Goal: Download file/media

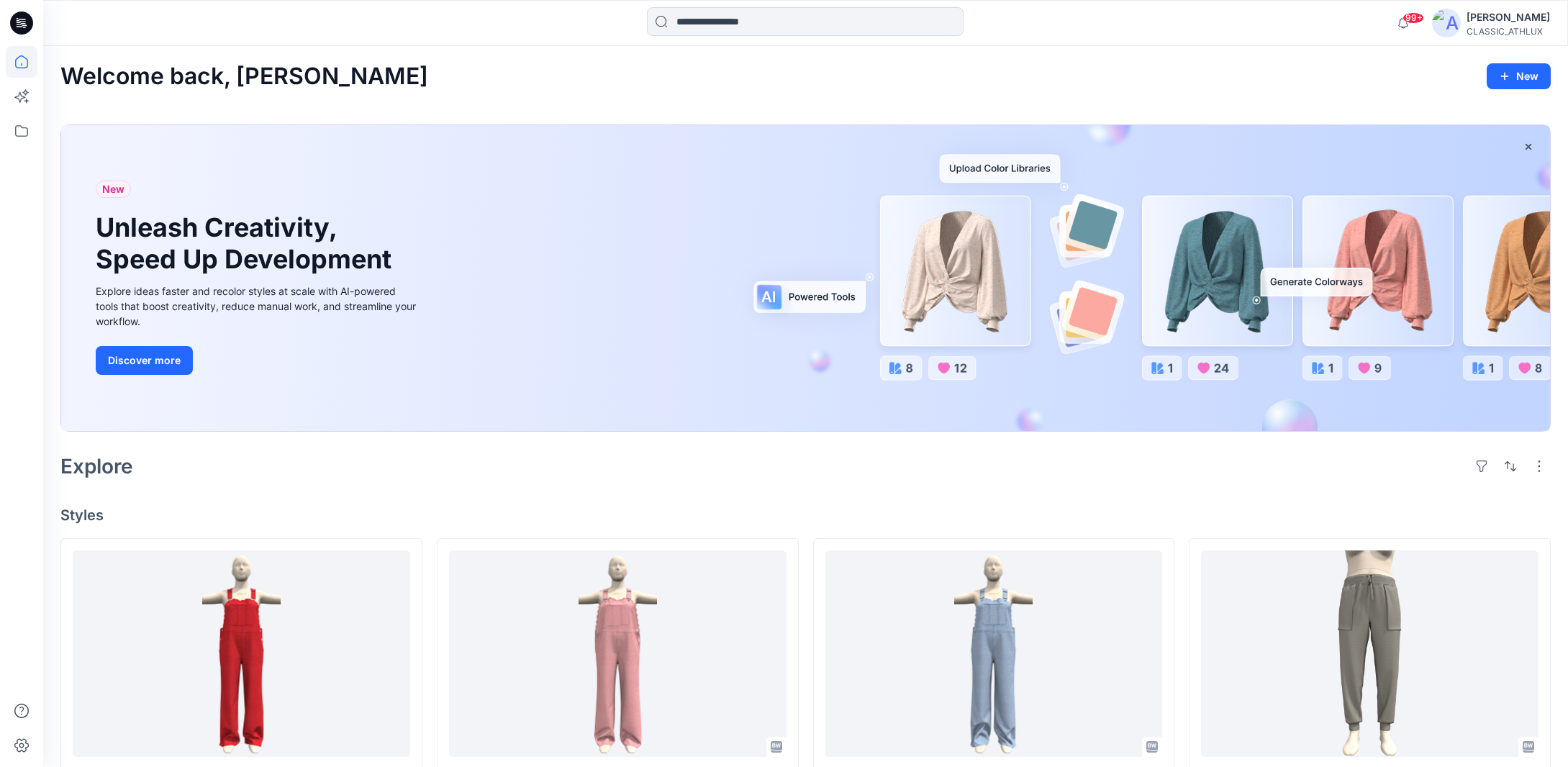
scroll to position [360, 0]
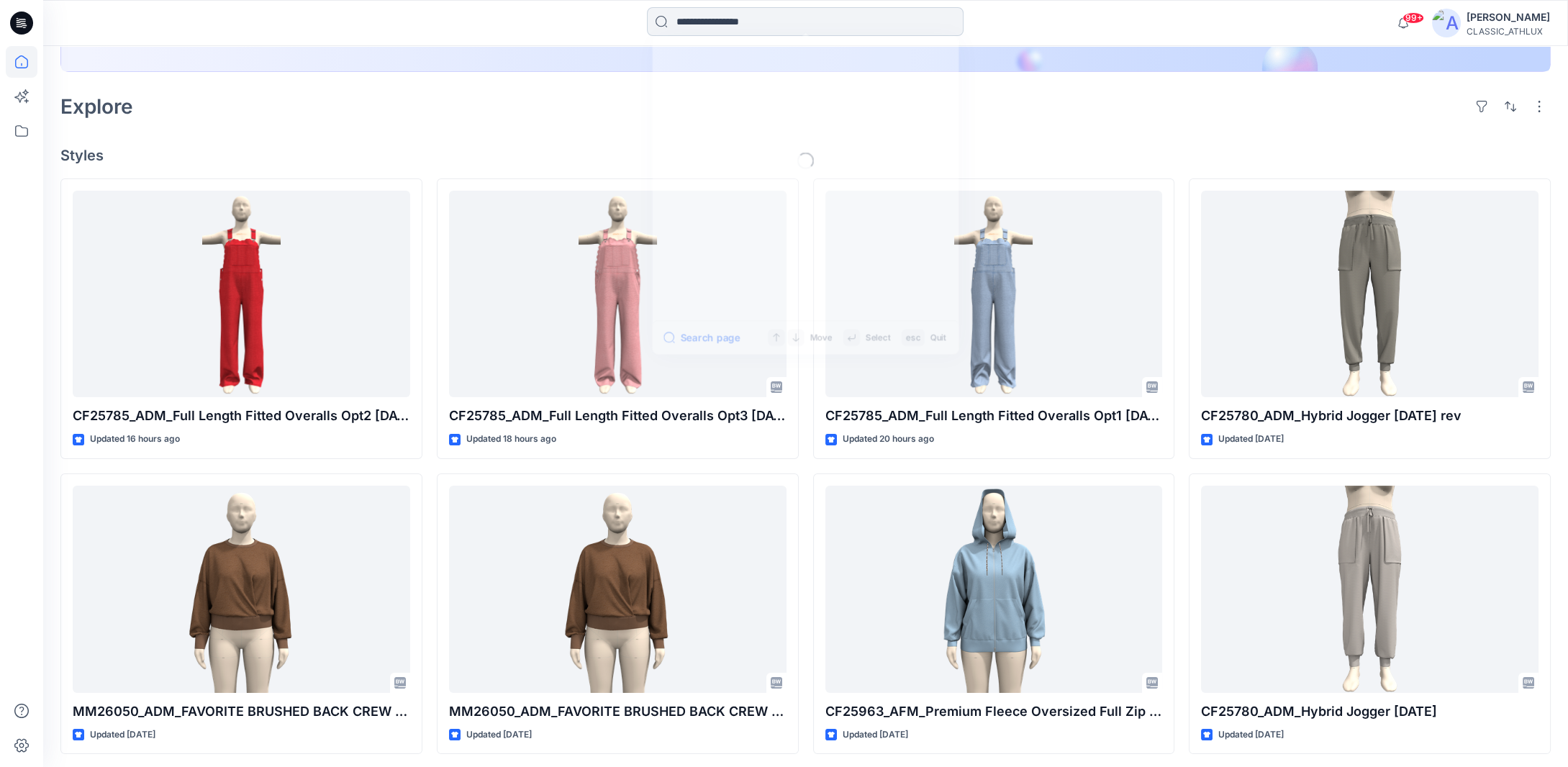
click at [706, 24] on input at bounding box center [805, 21] width 317 height 29
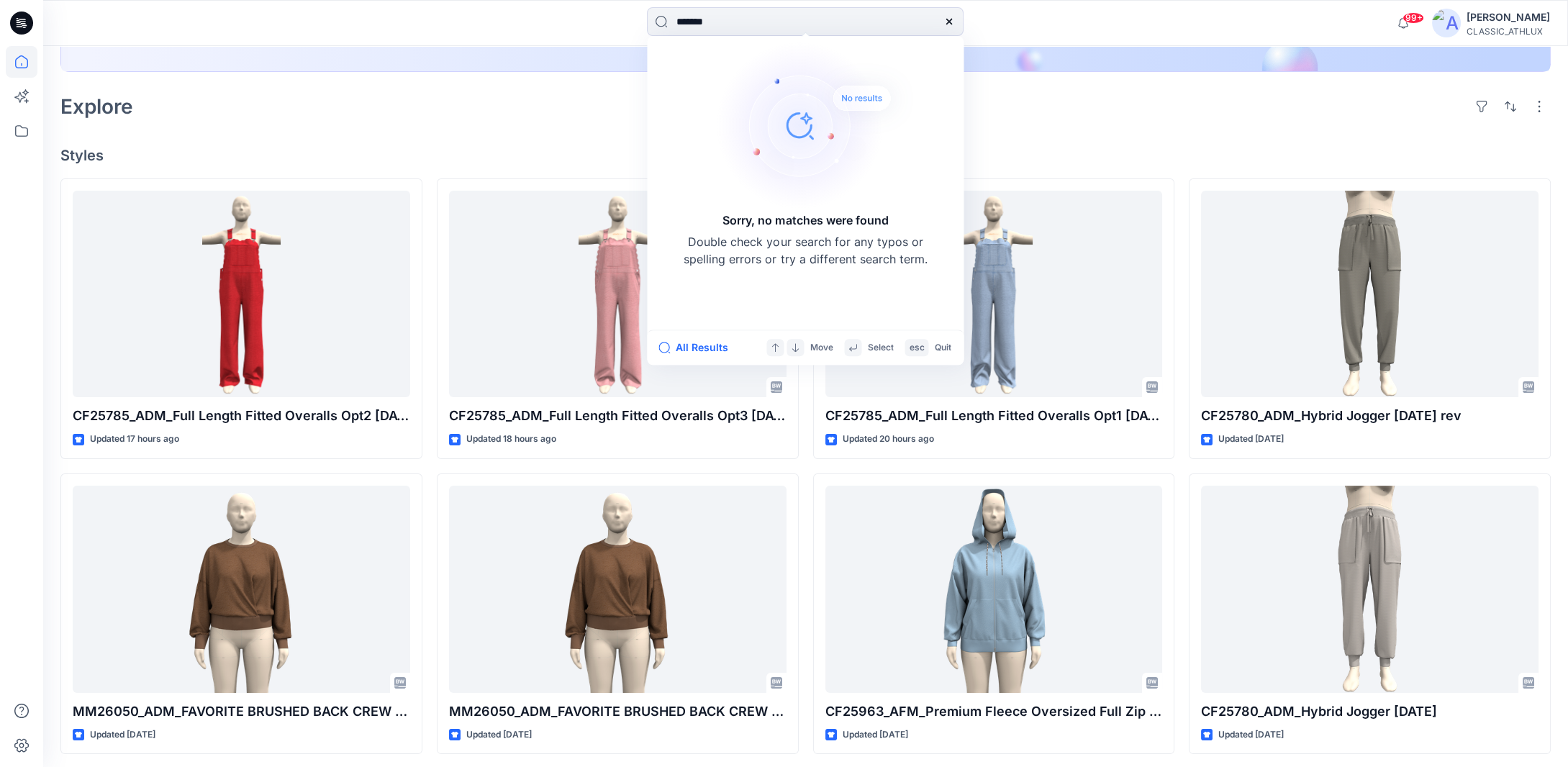
drag, startPoint x: 729, startPoint y: 24, endPoint x: 614, endPoint y: 23, distance: 115.0
click at [614, 23] on div "******* Sorry, no matches were found Double check your search for any typos or …" at bounding box center [805, 23] width 762 height 31
type input "*******"
click at [951, 19] on icon at bounding box center [949, 21] width 6 height 6
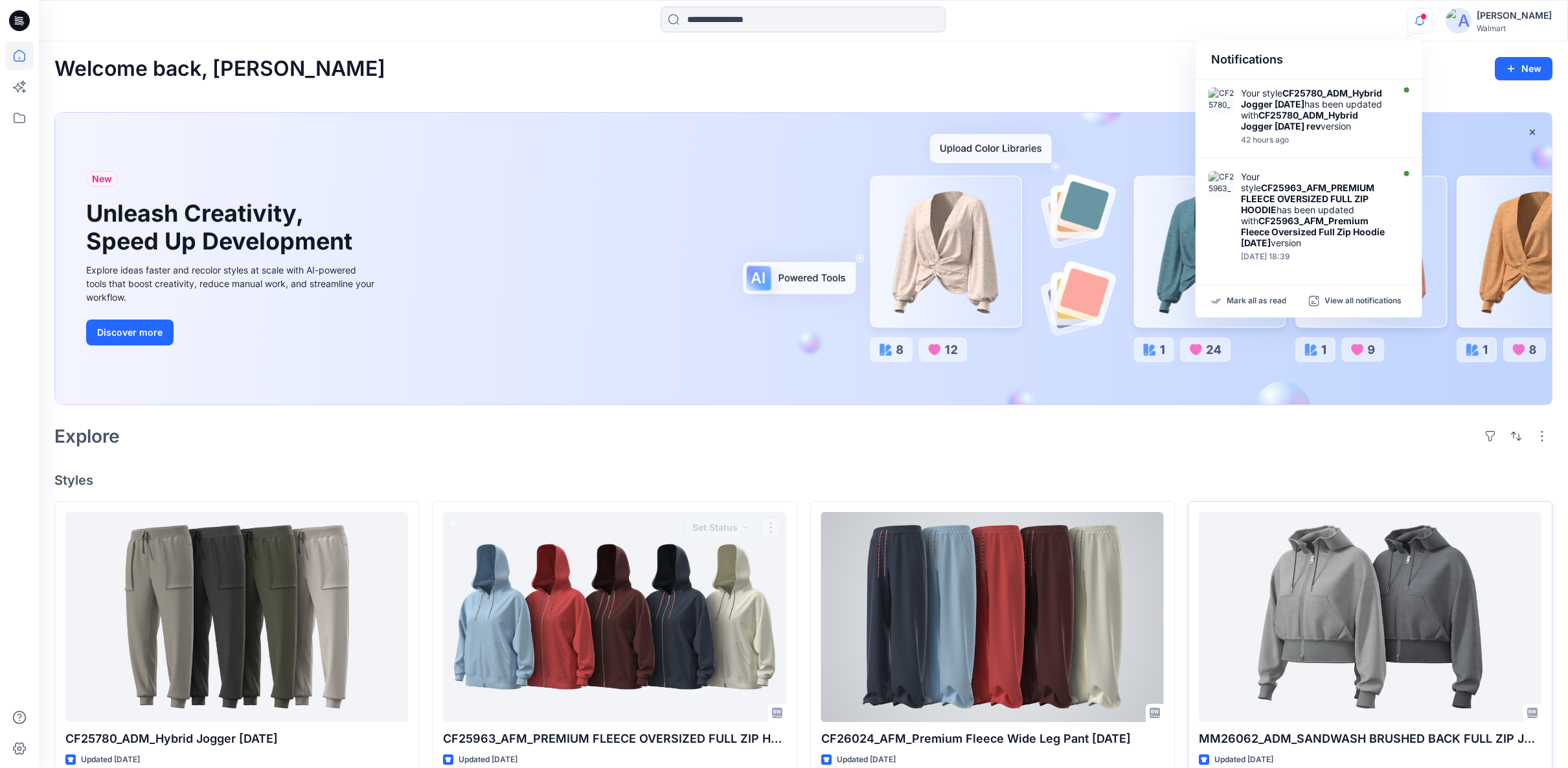
scroll to position [288, 0]
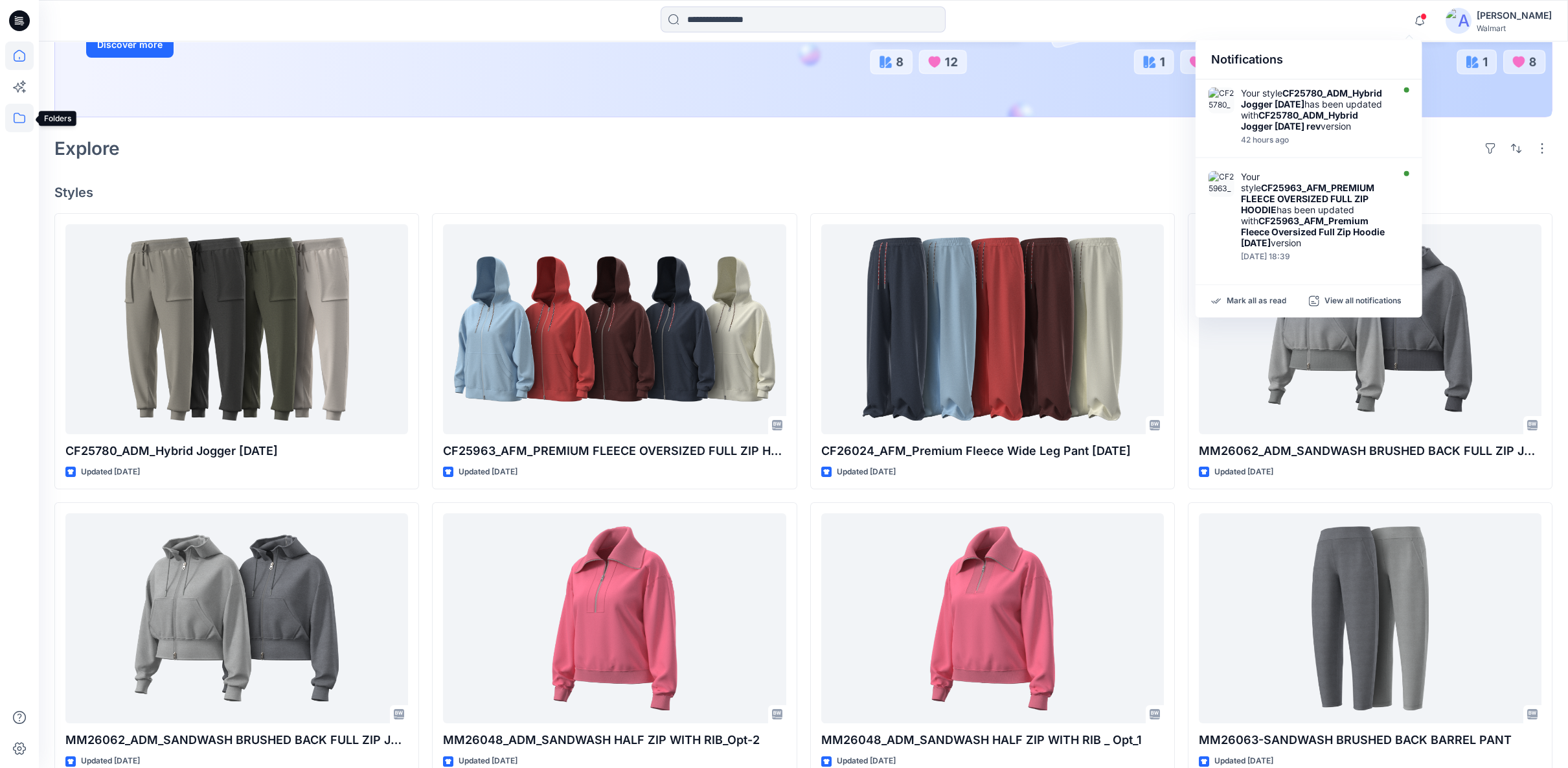
click at [15, 119] on icon at bounding box center [19, 118] width 28 height 28
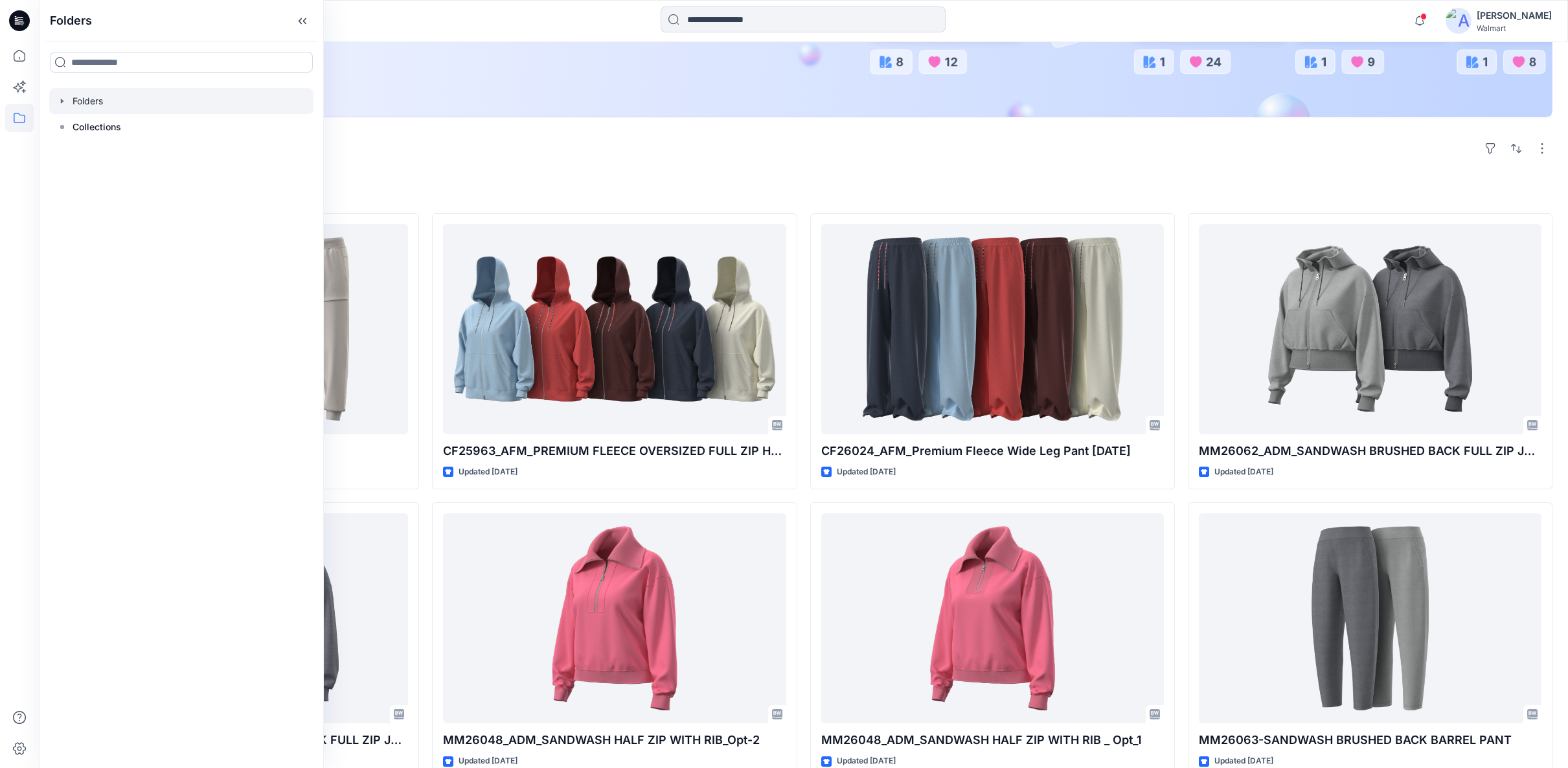
click at [60, 101] on icon "button" at bounding box center [62, 101] width 10 height 10
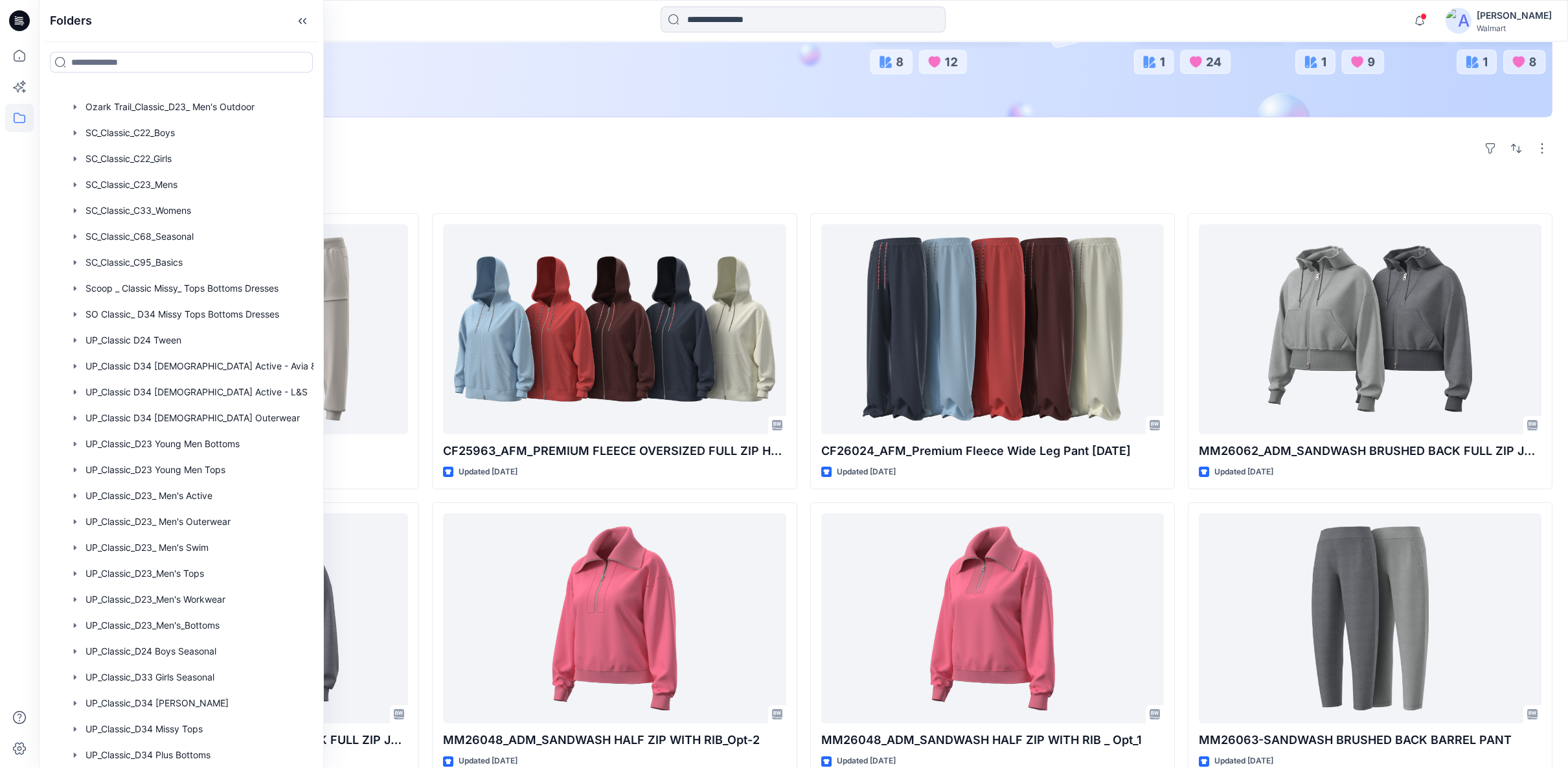
scroll to position [667, 0]
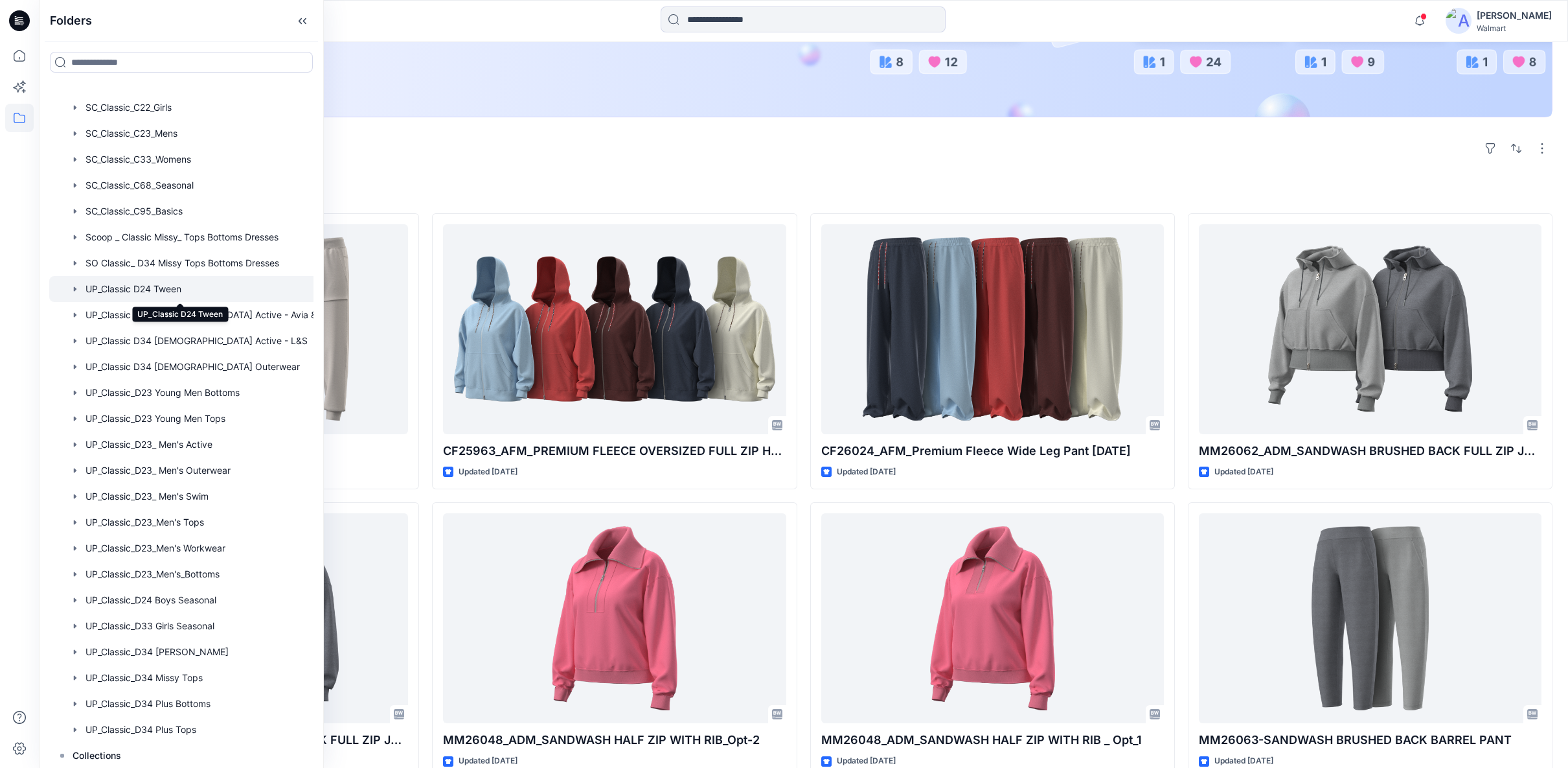
click at [171, 290] on div at bounding box center [194, 288] width 292 height 26
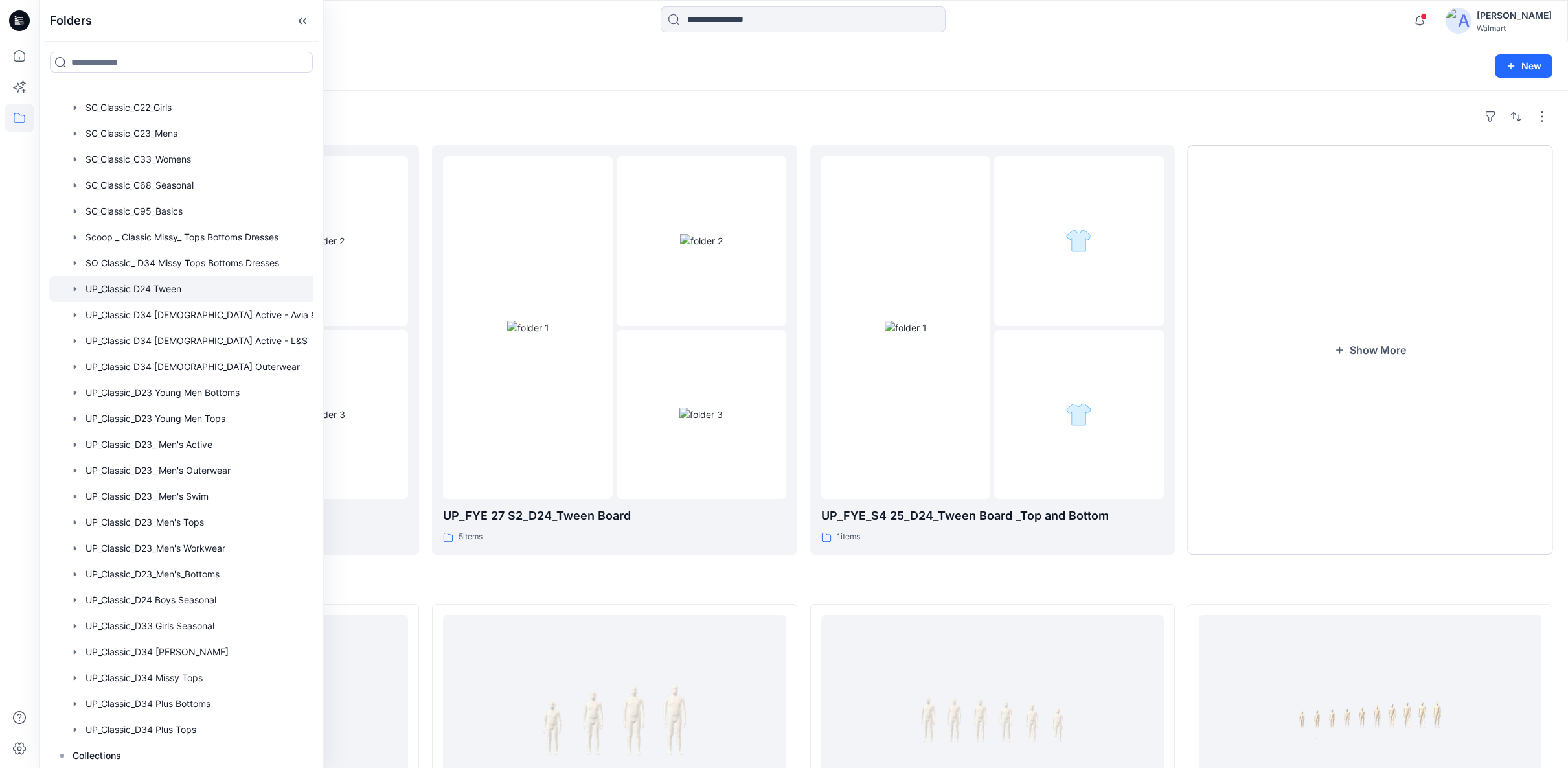
click at [936, 588] on h4 "Styles" at bounding box center [803, 583] width 1498 height 16
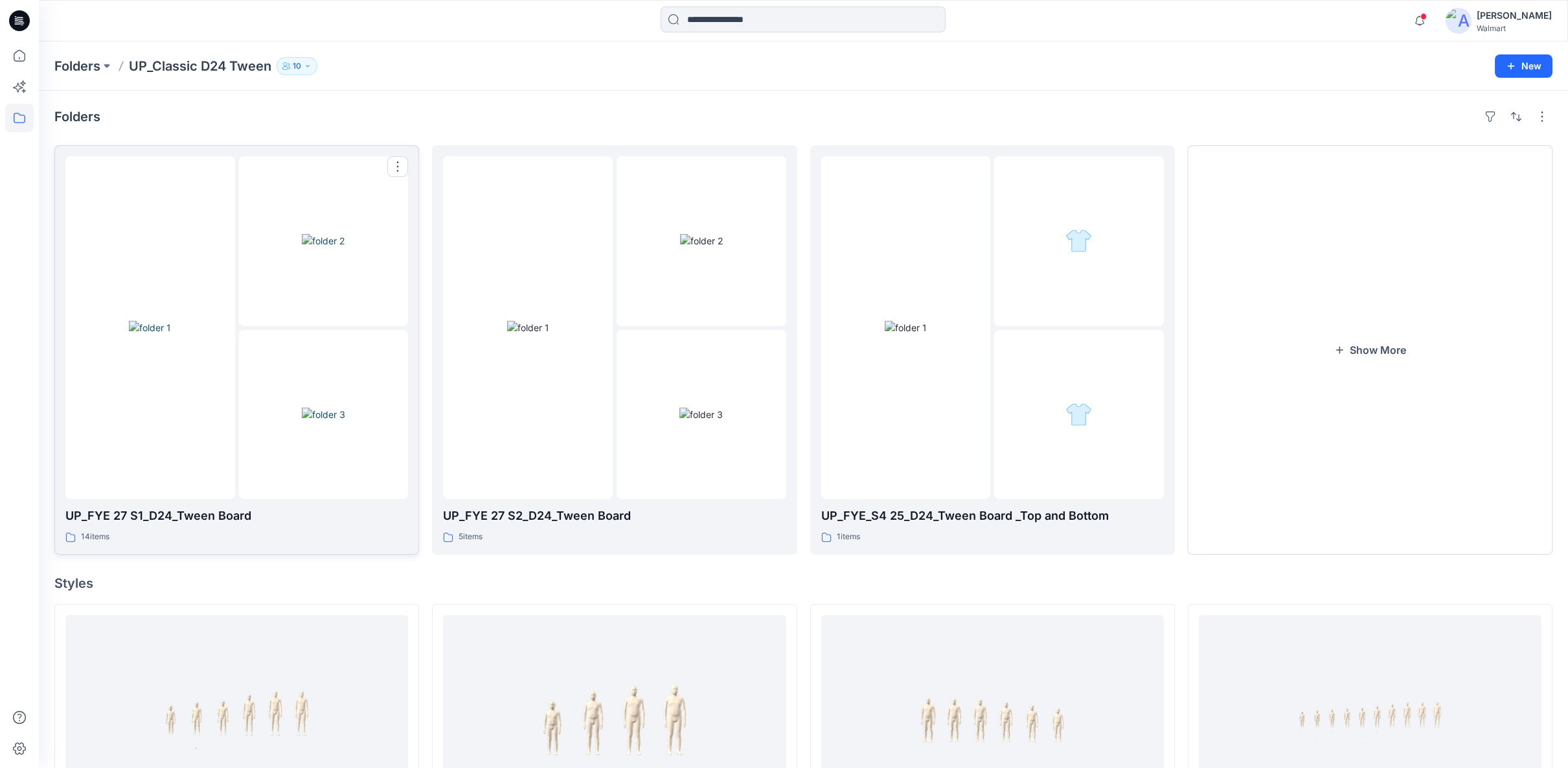
click at [336, 421] on img at bounding box center [323, 414] width 43 height 13
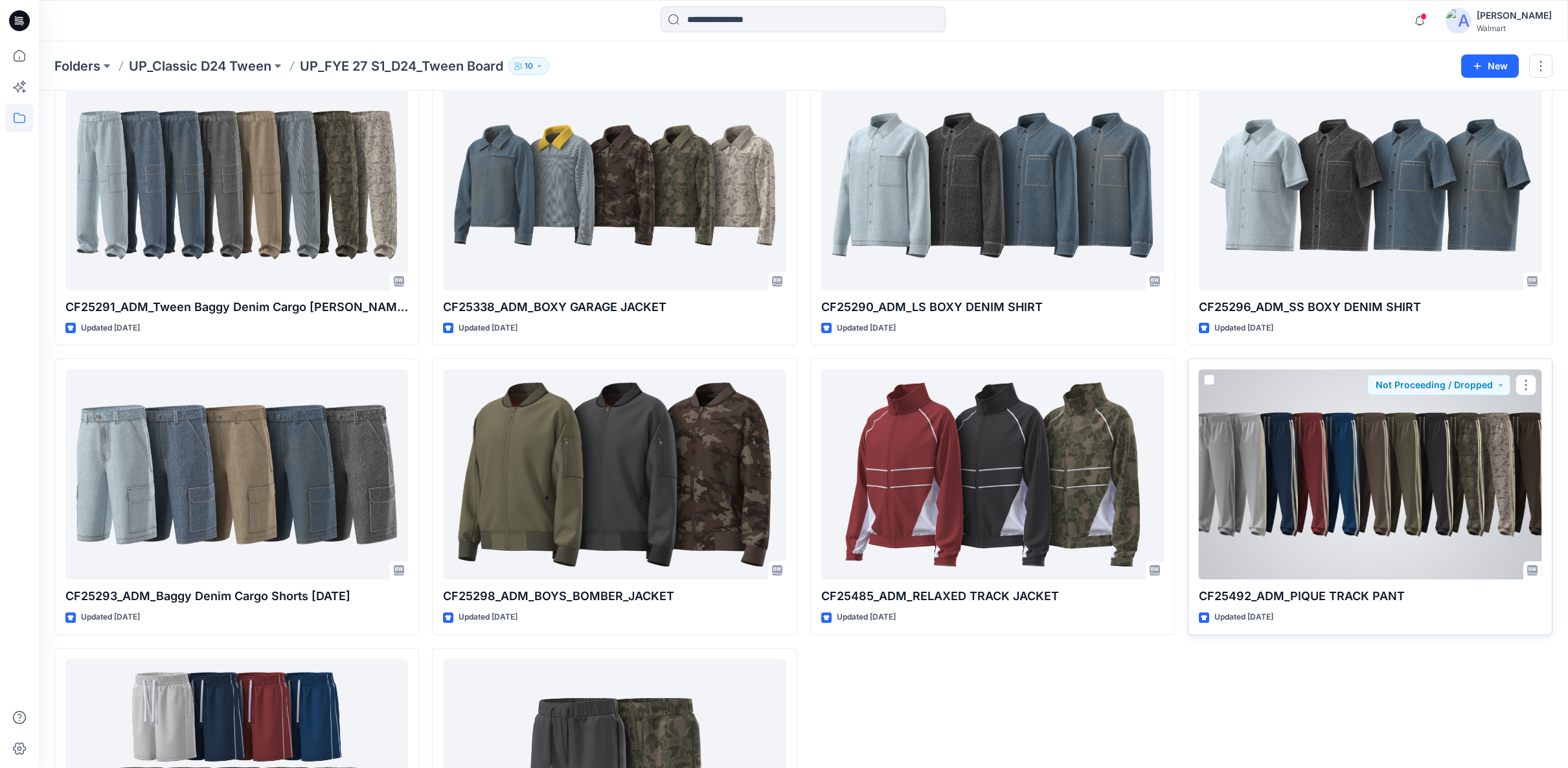
scroll to position [510, 0]
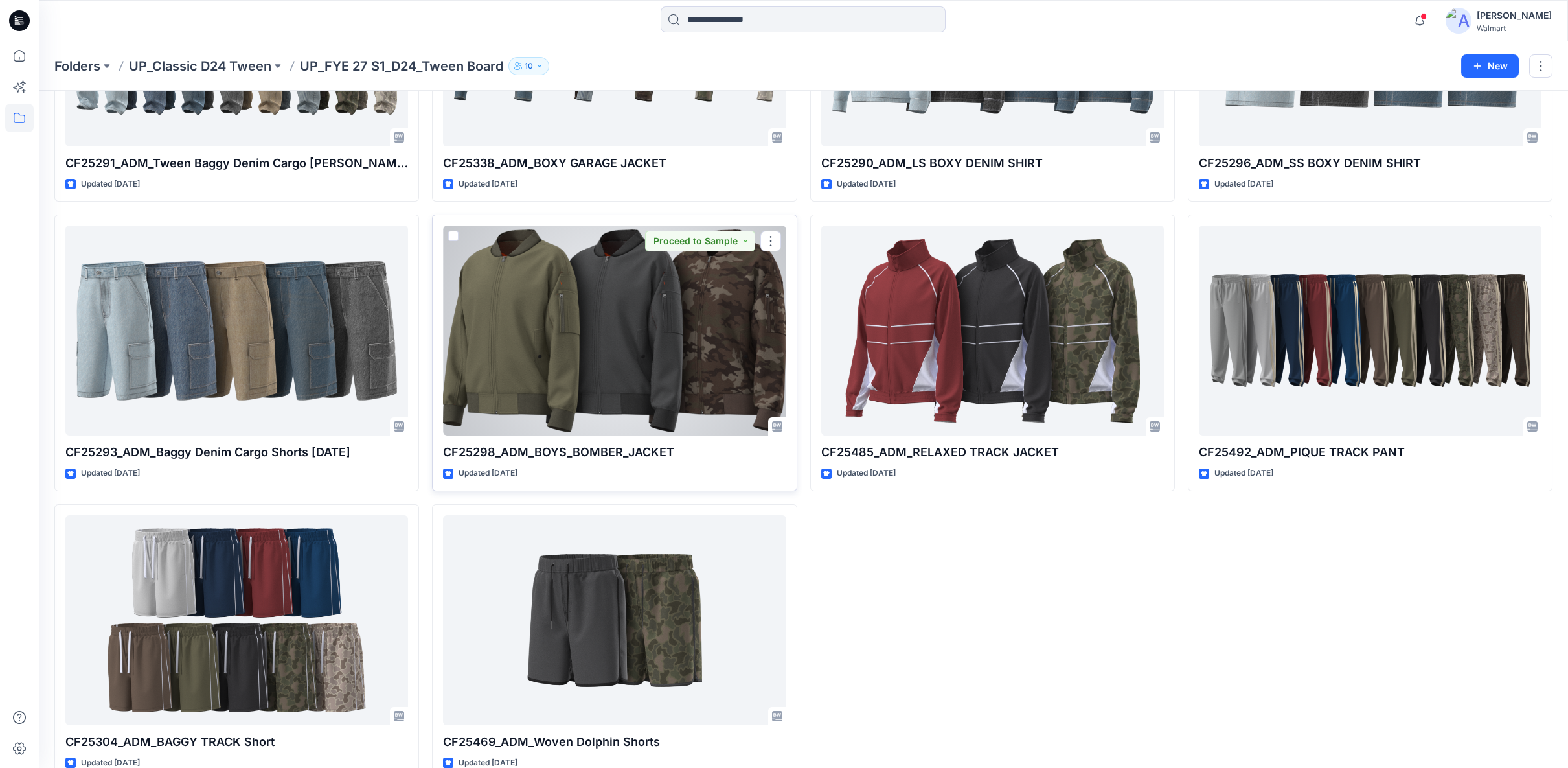
click at [612, 377] on div at bounding box center [614, 330] width 342 height 210
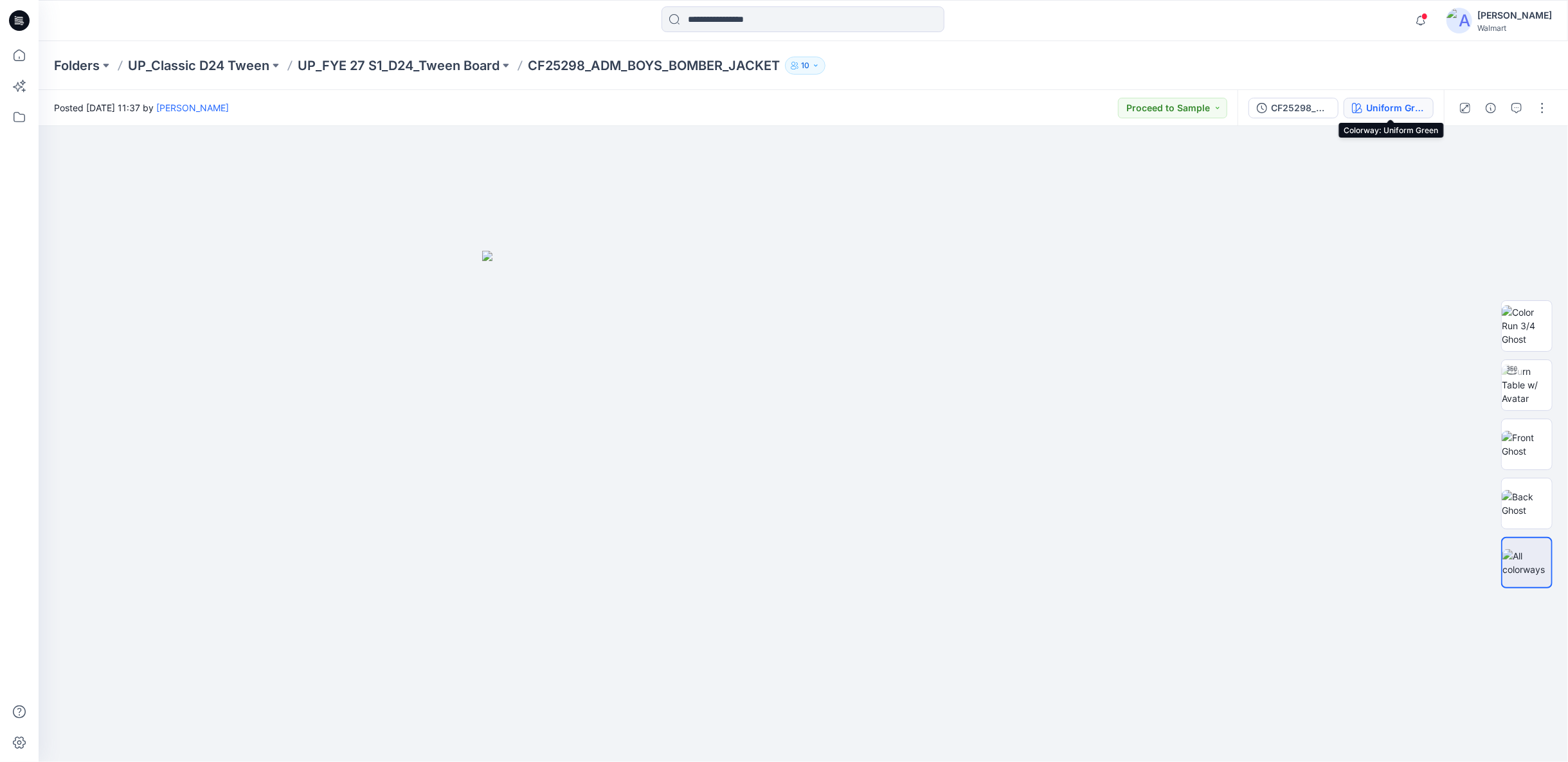
click at [1377, 106] on div "Uniform Green" at bounding box center [1396, 107] width 59 height 14
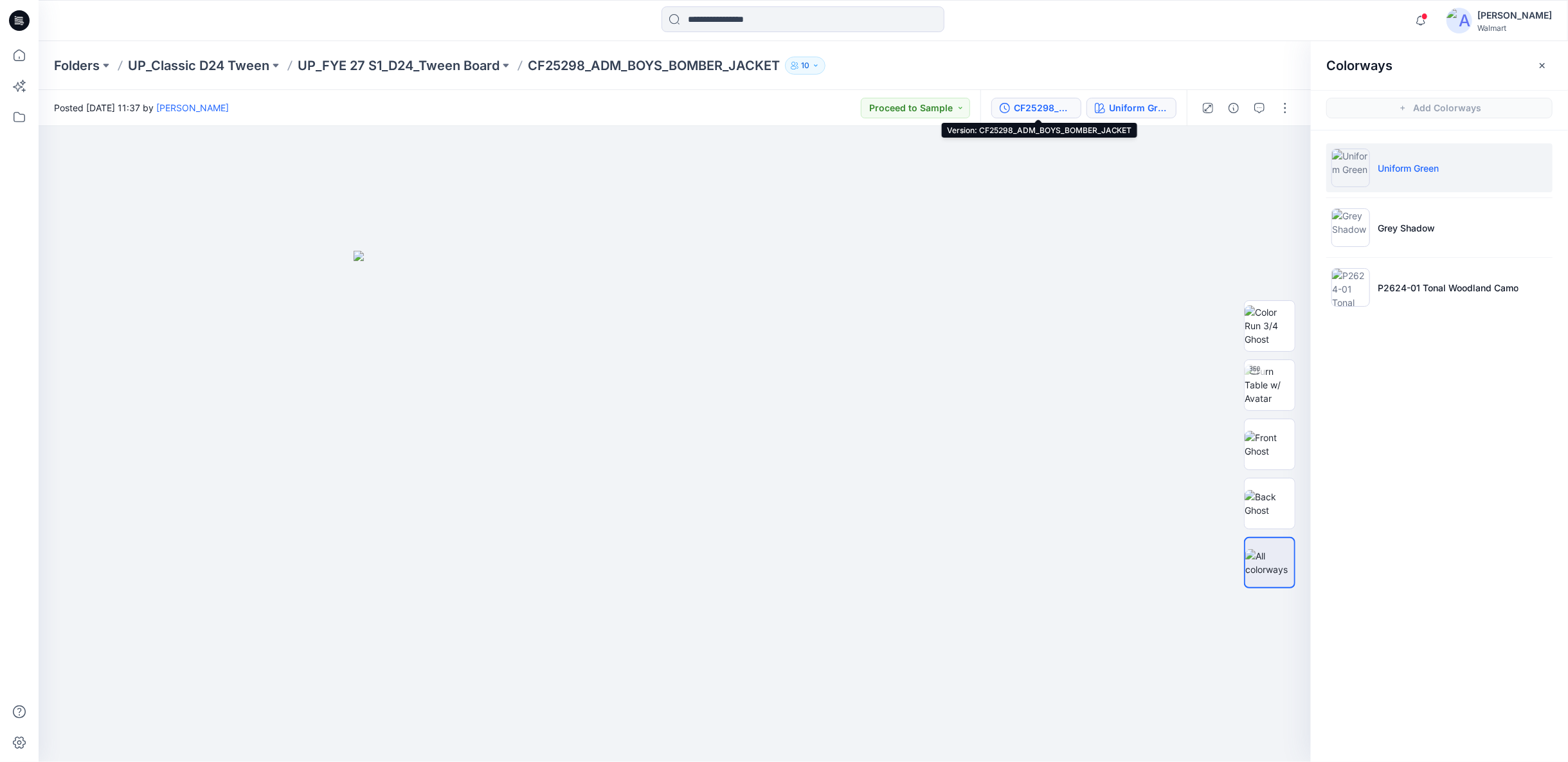
click at [1027, 106] on div "CF25298_ADM_BOYS_BOMBER_JACKET" at bounding box center [1043, 107] width 59 height 14
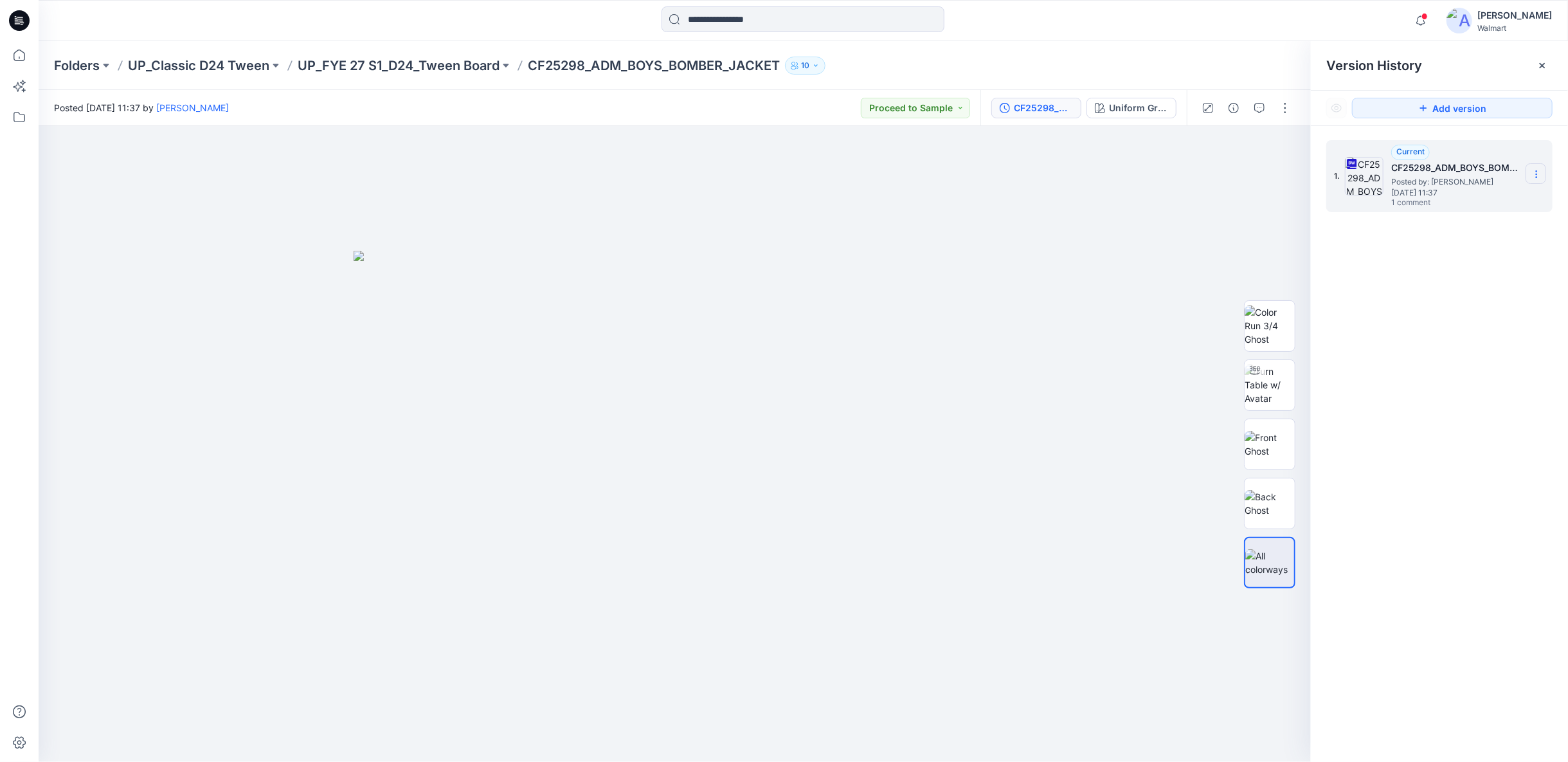
click at [1541, 173] on icon at bounding box center [1537, 174] width 10 height 10
click at [1482, 205] on span "Download Source BW File" at bounding box center [1471, 199] width 107 height 16
